Goal: Information Seeking & Learning: Find specific page/section

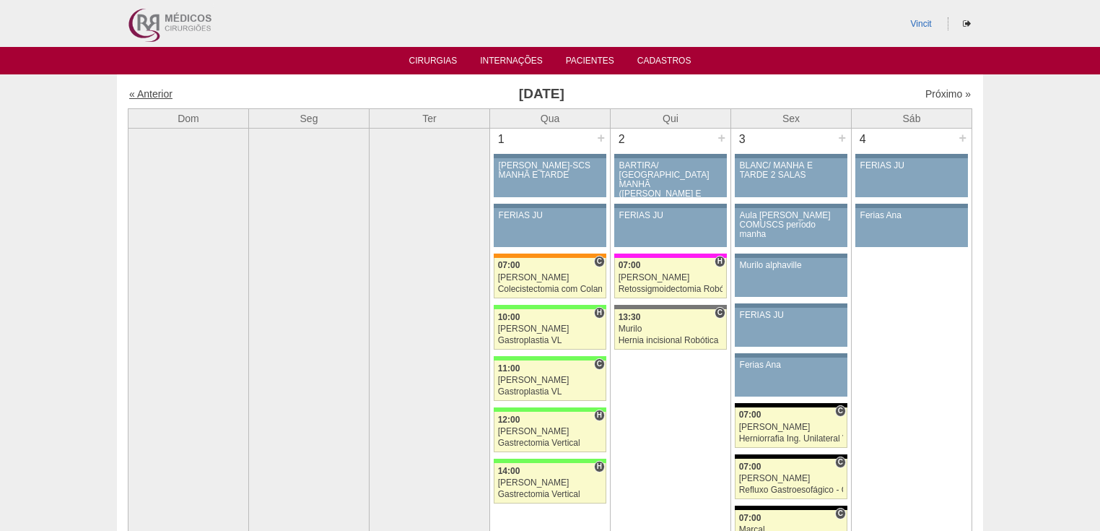
click at [157, 95] on link "« Anterior" at bounding box center [150, 94] width 43 height 12
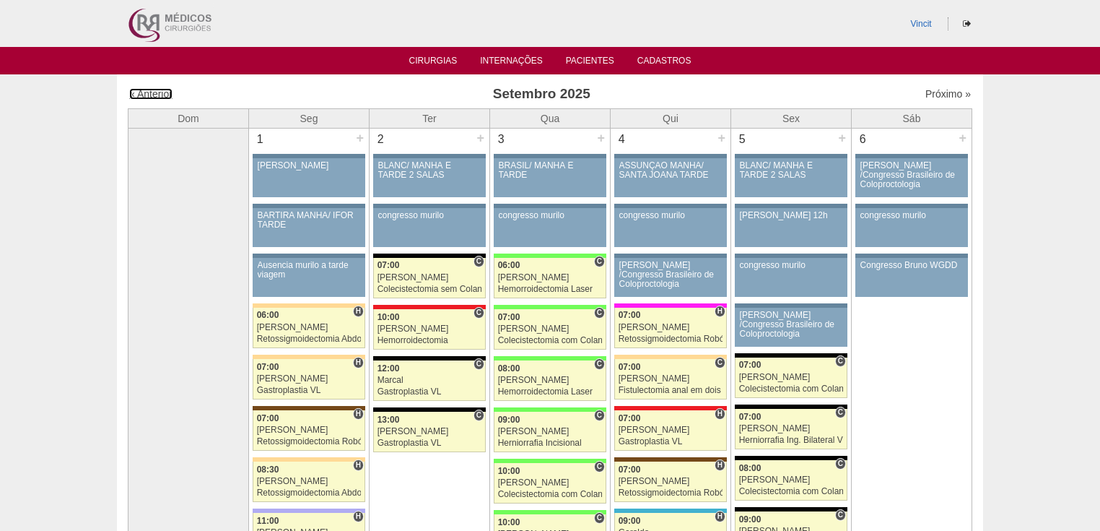
click at [157, 95] on link "« Anterior" at bounding box center [150, 94] width 43 height 12
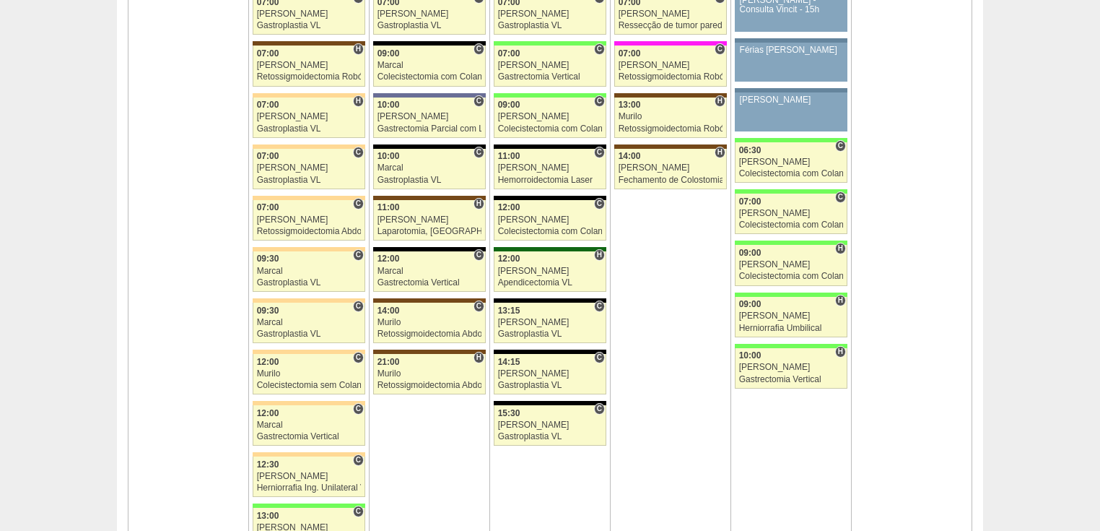
scroll to position [3581, 0]
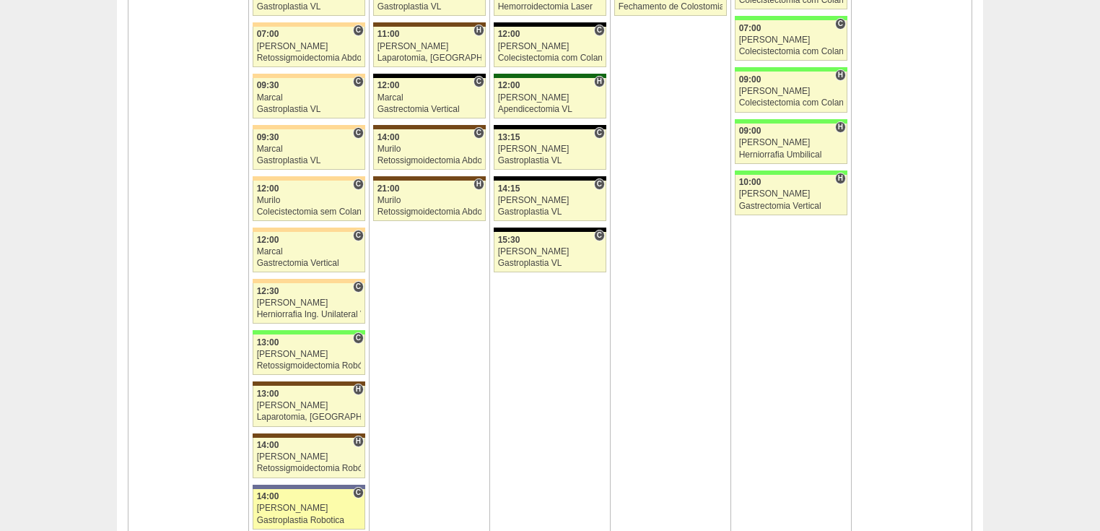
click at [287, 503] on link "87853 Vincit C 14:00 Renato Barretto Gastroplastia Robotica Hospital Vila Nova …" at bounding box center [309, 509] width 113 height 40
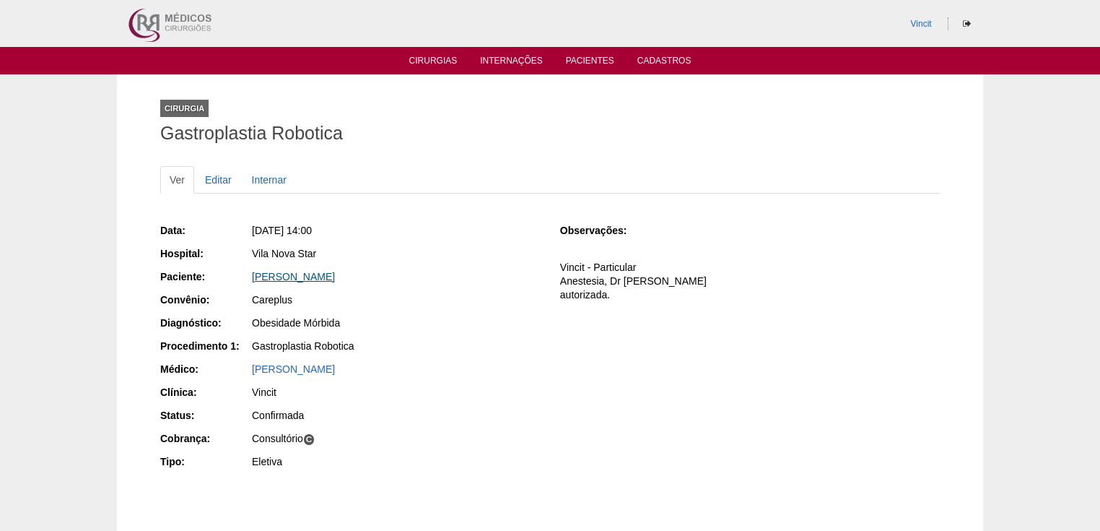
click at [296, 276] on link "[PERSON_NAME]" at bounding box center [293, 277] width 83 height 12
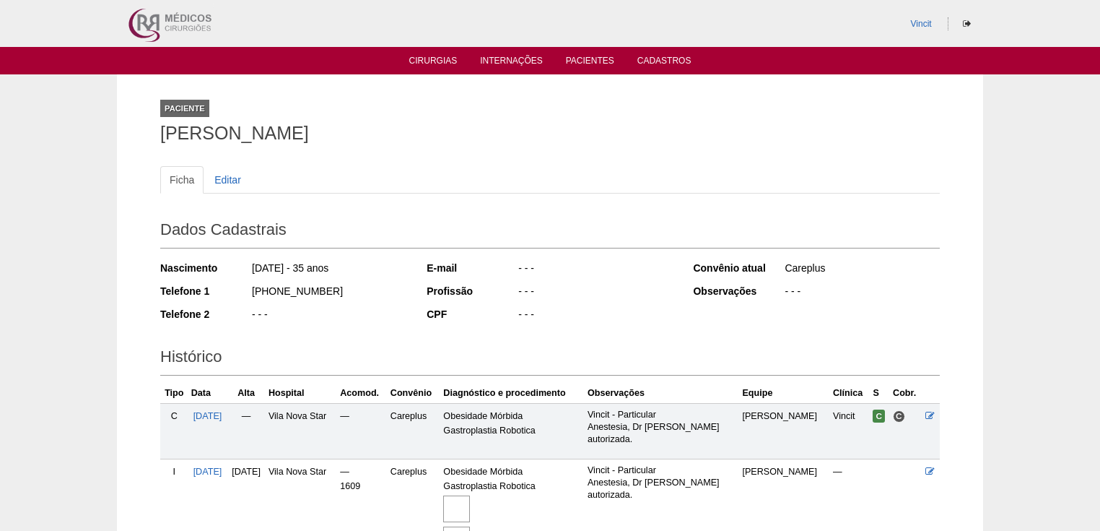
scroll to position [152, 0]
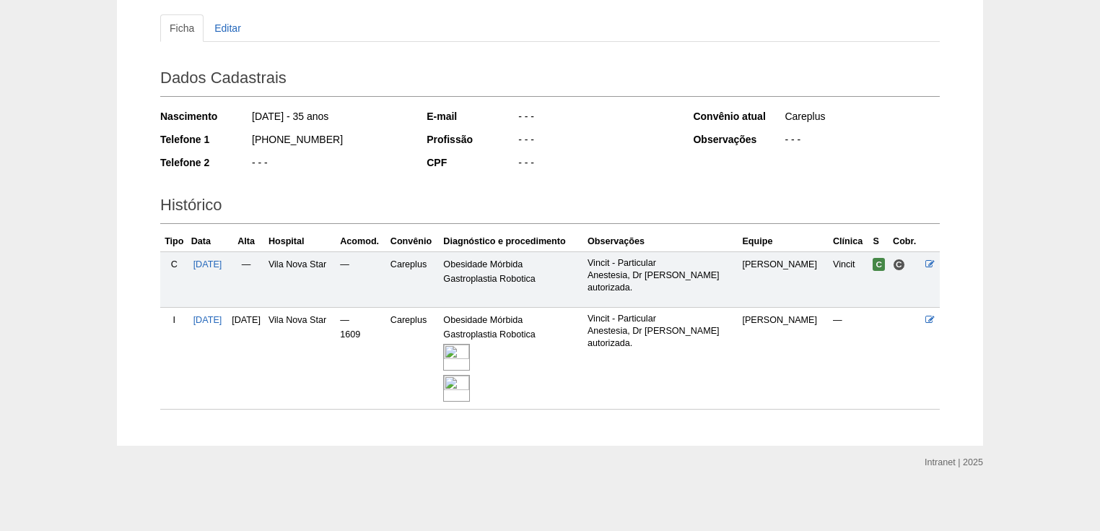
click at [470, 354] on img at bounding box center [456, 357] width 27 height 27
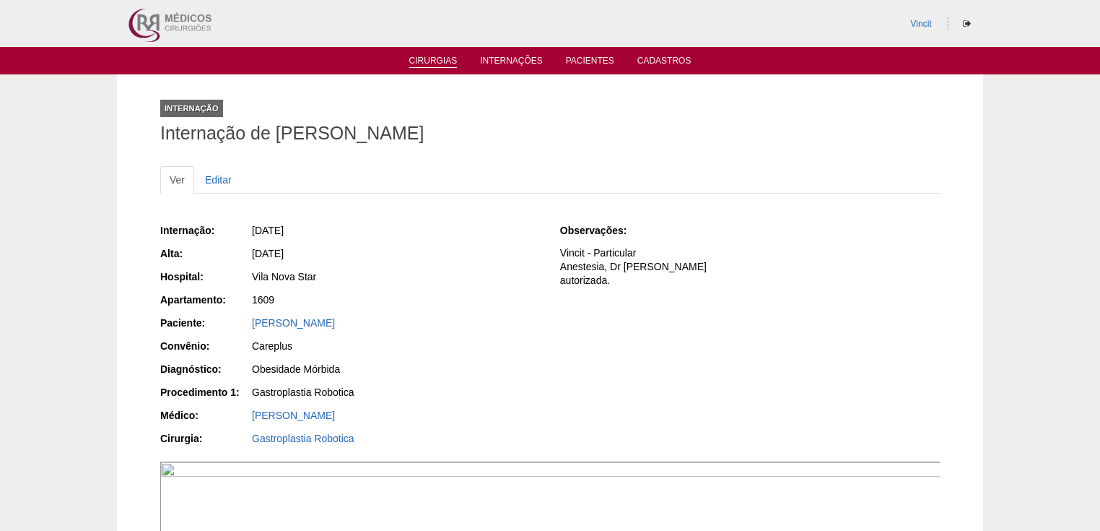
click at [429, 61] on link "Cirurgias" at bounding box center [433, 62] width 48 height 12
